Goal: Communication & Community: Answer question/provide support

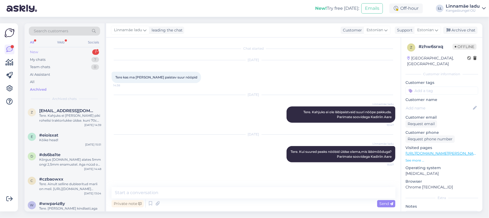
click at [74, 52] on div "New 1" at bounding box center [64, 52] width 71 height 8
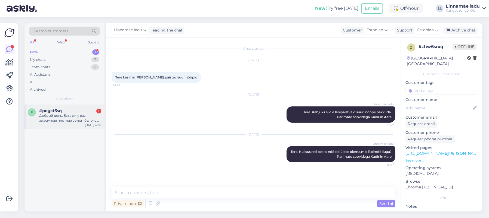
click at [73, 114] on div "Добрый день. Есть ли у вас эласичкая плотная сетка , белого цвета доя спортивны…" at bounding box center [70, 118] width 62 height 10
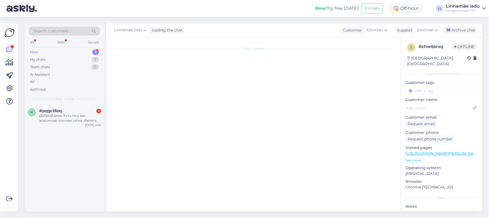
scroll to position [238, 0]
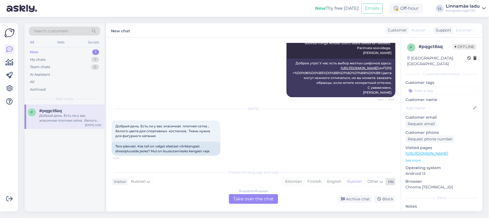
click at [296, 182] on div "Estonian" at bounding box center [293, 182] width 22 height 8
click at [252, 197] on div "Russian to Estonian Take over the chat" at bounding box center [253, 199] width 49 height 10
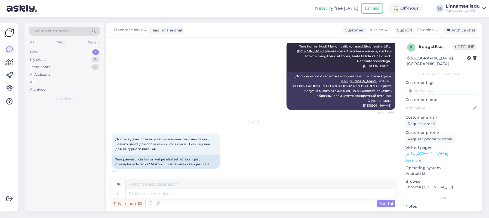
scroll to position [225, 0]
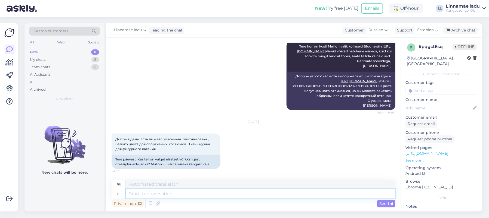
click at [162, 193] on textarea at bounding box center [261, 194] width 270 height 9
type textarea "Tere"
type textarea "Привет"
type textarea "Tere hommikust."
type textarea "Доброе утро."
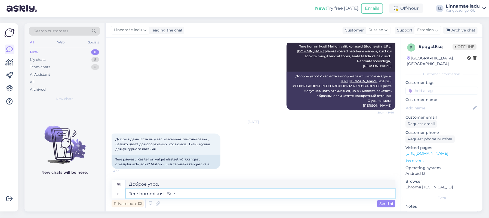
type textarea "Tere hommikust. See k"
type textarea "Доброе утро. Это"
type textarea "Tere hommikust. See [PERSON_NAME] e"
type textarea "Доброе утро. Эта ткань"
type textarea "Tere hommikust. See [PERSON_NAME] ehk so"
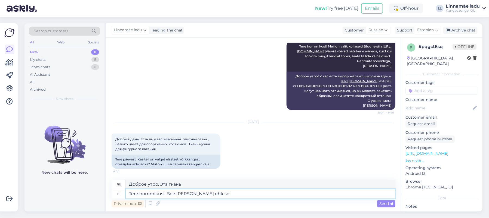
type textarea "Доброе утро. Эта ткань, возможно,"
type textarea "Tere hommikust. See [PERSON_NAME] ehk sobib"
type textarea "Доброе утро. Эта ткань может подойти."
paste textarea "[URL][DOMAIN_NAME]"
type textarea "Tere hommikust. See [PERSON_NAME] ehk sobib [URL][DOMAIN_NAME]"
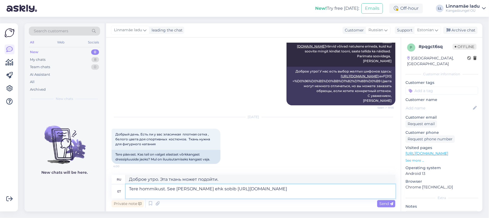
scroll to position [230, 0]
type textarea "Доброе утро. Возможно, подойдёт эта ткань [URL][DOMAIN_NAME]"
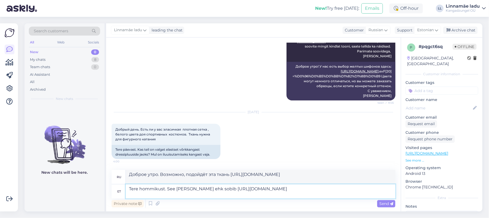
scroll to position [235, 0]
type textarea "Tere hommikust. See [PERSON_NAME] ehk sobib [URL][DOMAIN_NAME]."
type textarea "Доброе утро. Возможно, подойдёт эта ткань [URL][DOMAIN_NAME]."
type textarea "Tere hommikust. See [PERSON_NAME] ehk sobib [URL][DOMAIN_NAME]. Parimate s"
type textarea "Доброе утро. Возможно, подойдёт эта ткань [URL][DOMAIN_NAME]. Лучше всего."
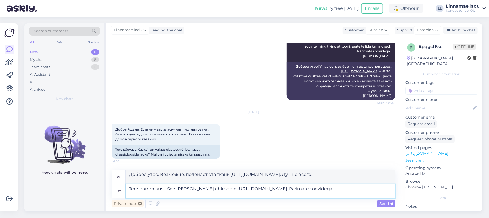
type textarea "Tere hommikust. See [PERSON_NAME] ehk sobib [URL][DOMAIN_NAME]. Parimate soovid…"
type textarea "Доброе утро. Возможно, подойдёт эта ткань [URL][DOMAIN_NAME]. С наилучшими поже…"
type textarea "Tere hommikust. See [PERSON_NAME] ehk sobib [URL][DOMAIN_NAME]. Parimate soovid…"
type textarea "Доброе утро. Возможно, подойдёт эта ткань [URL][DOMAIN_NAME]. С наилучшими поже…"
type textarea "Tere hommikust. See [PERSON_NAME] ehk sobib [URL][DOMAIN_NAME]. Parimate soovid…"
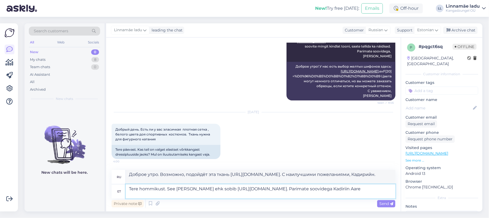
type textarea "Доброе утро. Возможно, подойдёт эта ткань [URL][DOMAIN_NAME]. С наилучшими поже…"
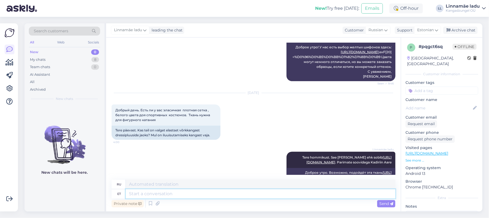
scroll to position [287, 0]
